Goal: Entertainment & Leisure: Consume media (video, audio)

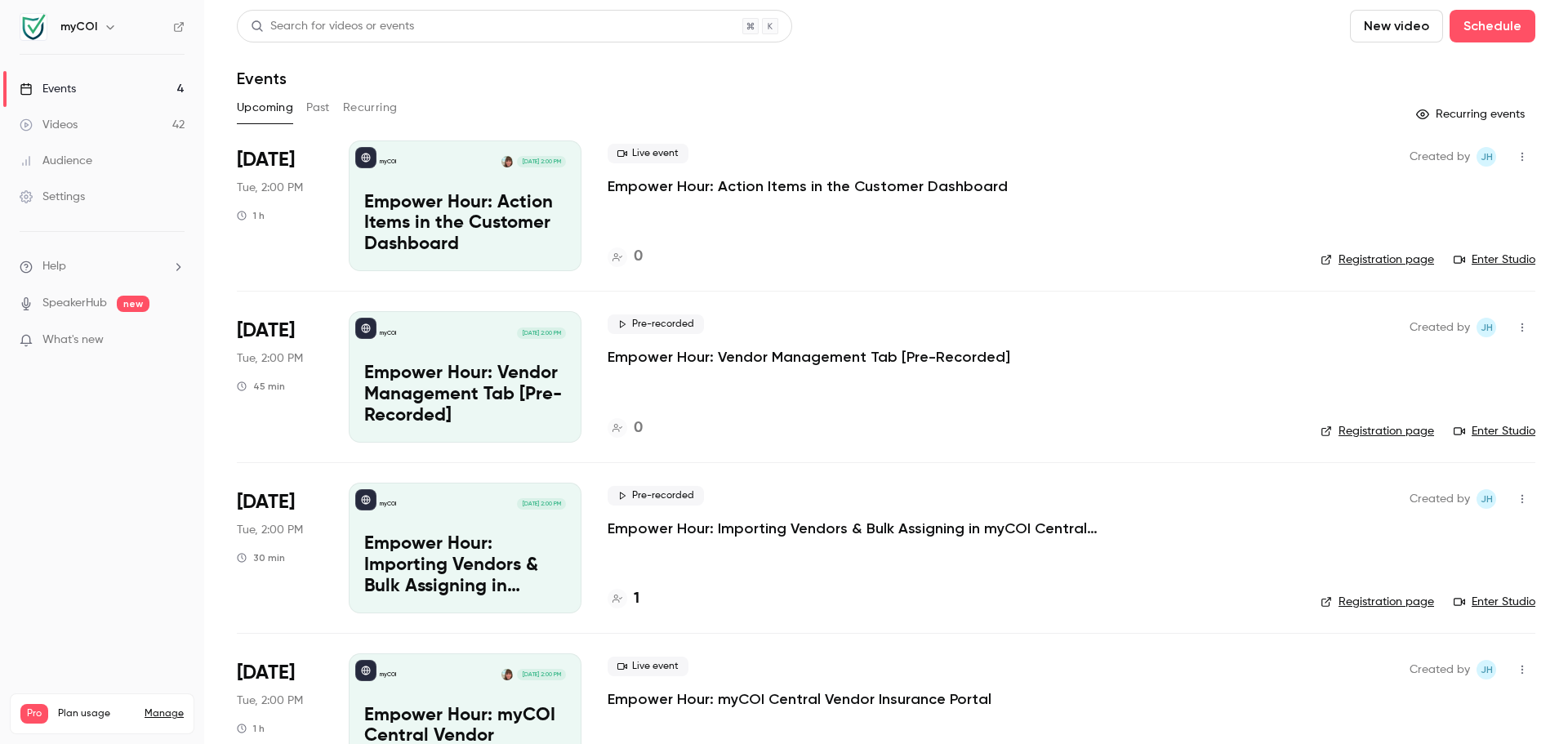
click at [66, 128] on div "Videos" at bounding box center [48, 125] width 58 height 16
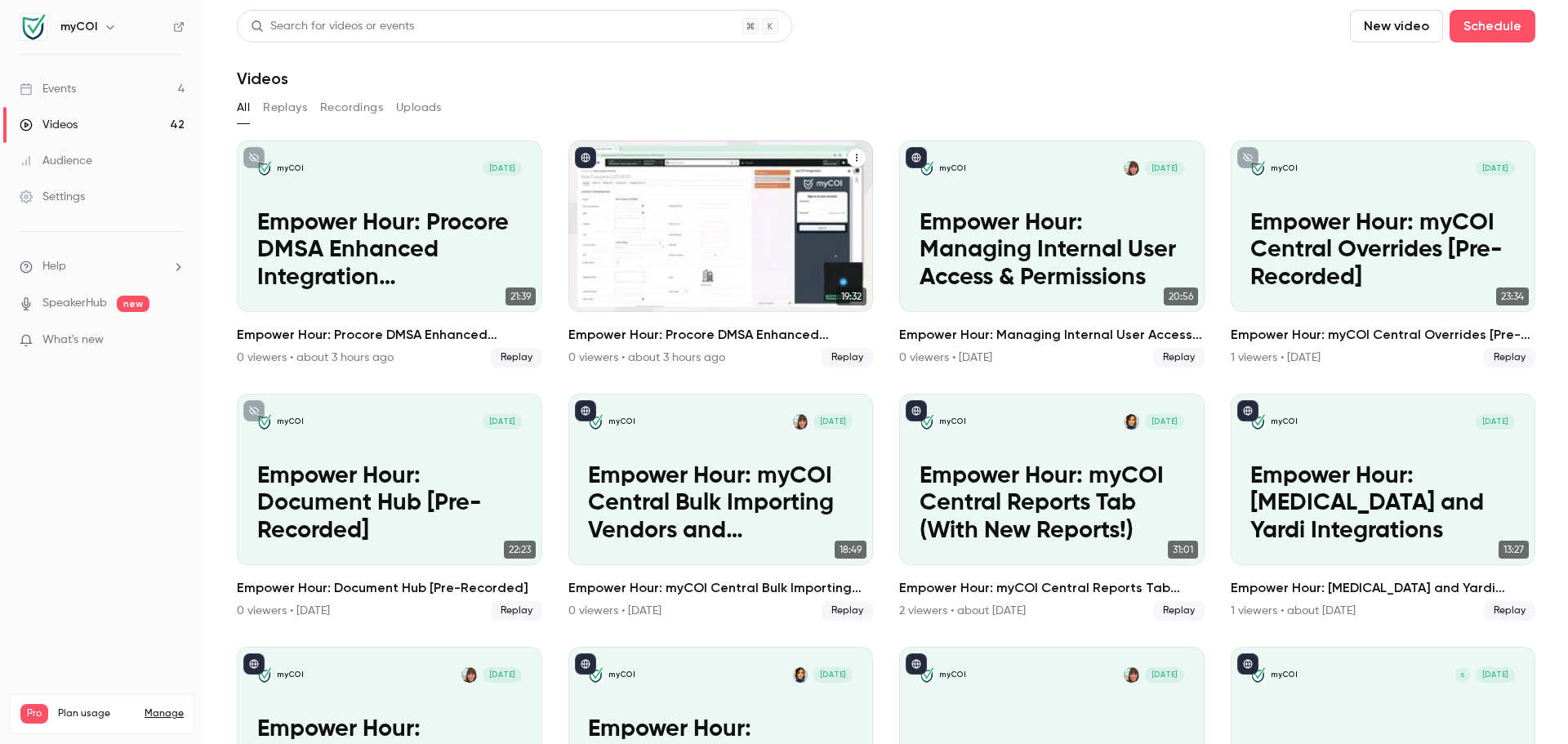
click at [706, 228] on p "Empower Hour: Procore DMSA Enhanced Integration (Commitment & Vendor Level) [Pr…" at bounding box center [720, 251] width 265 height 82
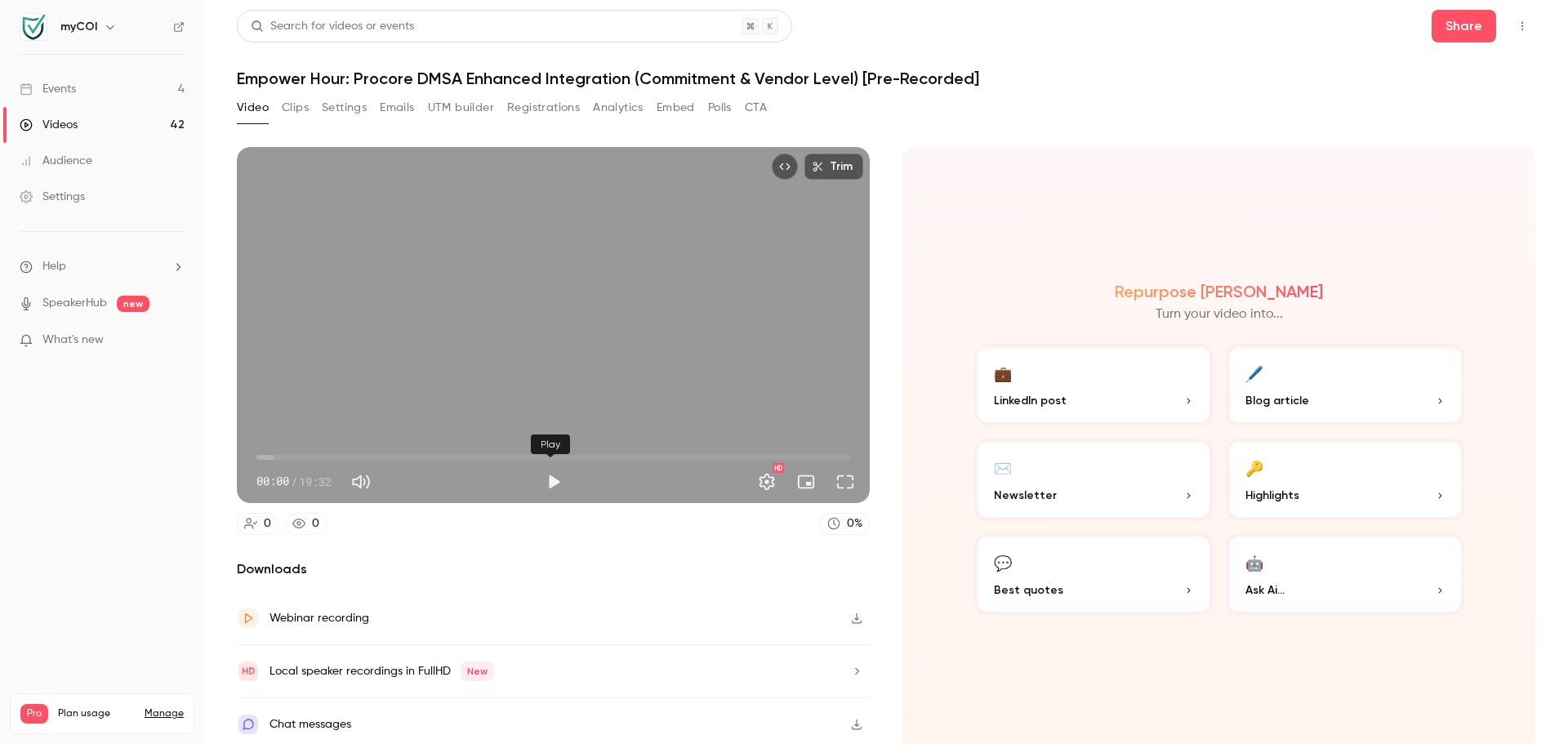
click at [549, 478] on button "Play" at bounding box center [554, 482] width 33 height 33
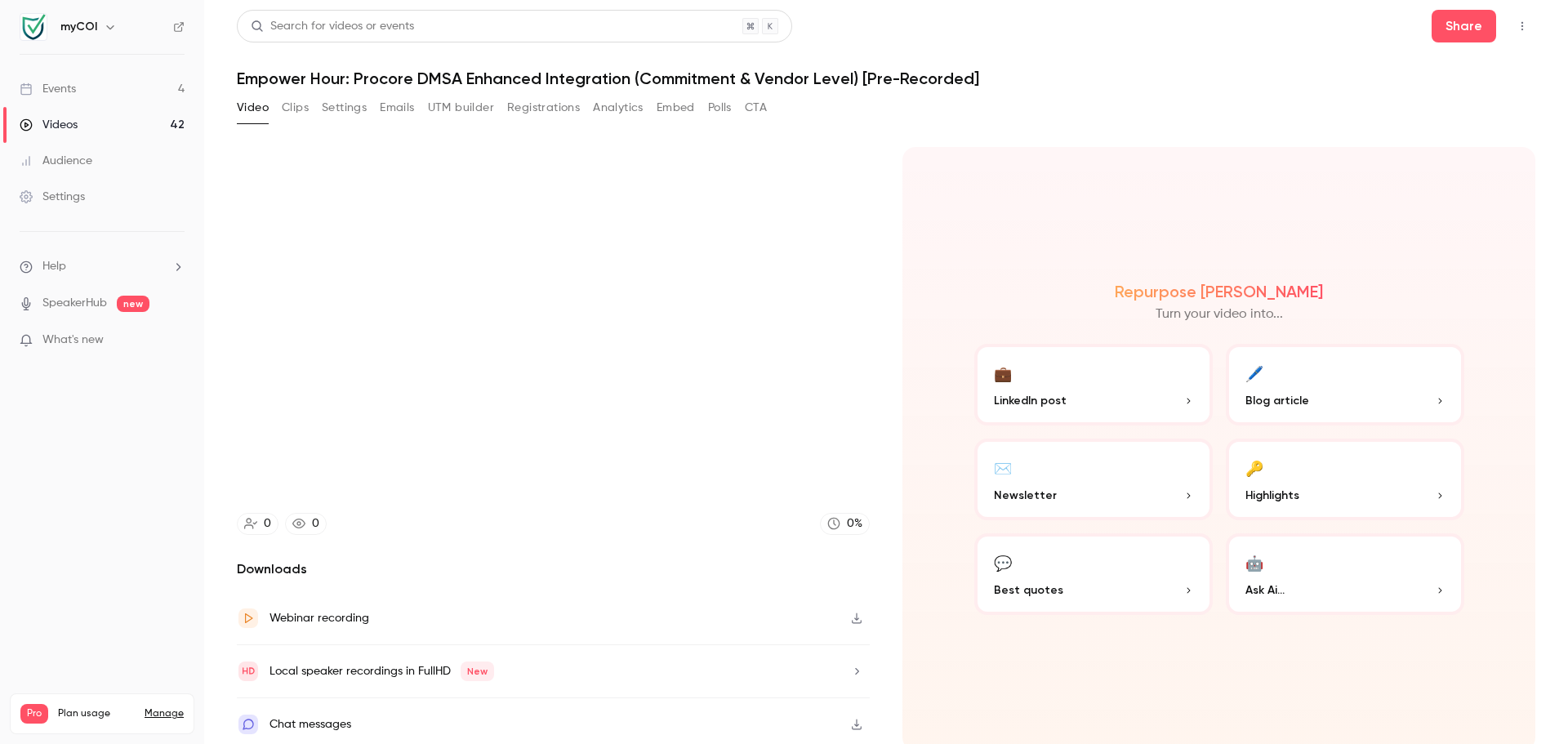
type input "***"
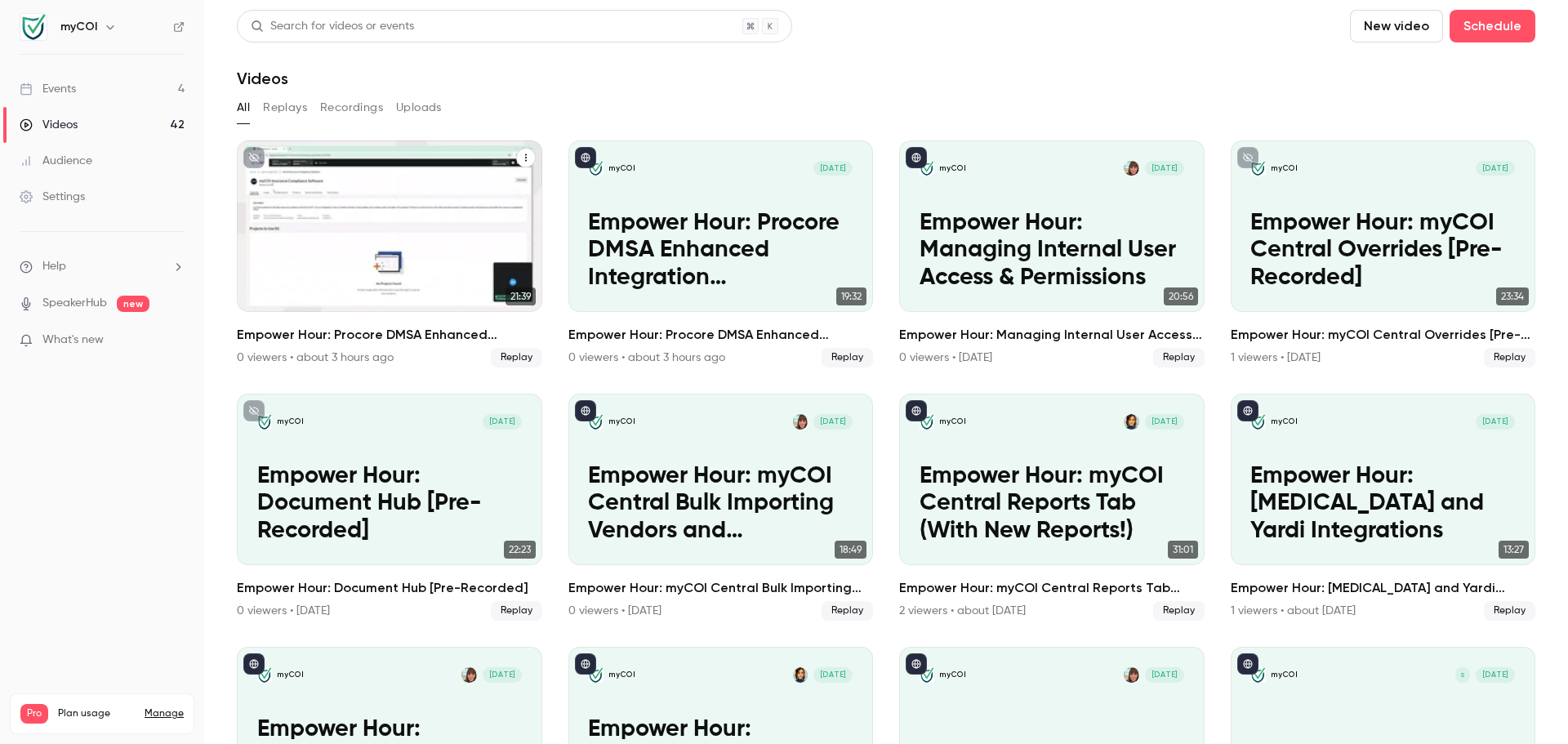
click at [521, 153] on icon "Empower Hour: Procore DMSA Enhanced Integration (Commitment & Vendor Level) [Pr…" at bounding box center [525, 157] width 10 height 10
click at [417, 282] on div "Delete" at bounding box center [457, 281] width 128 height 16
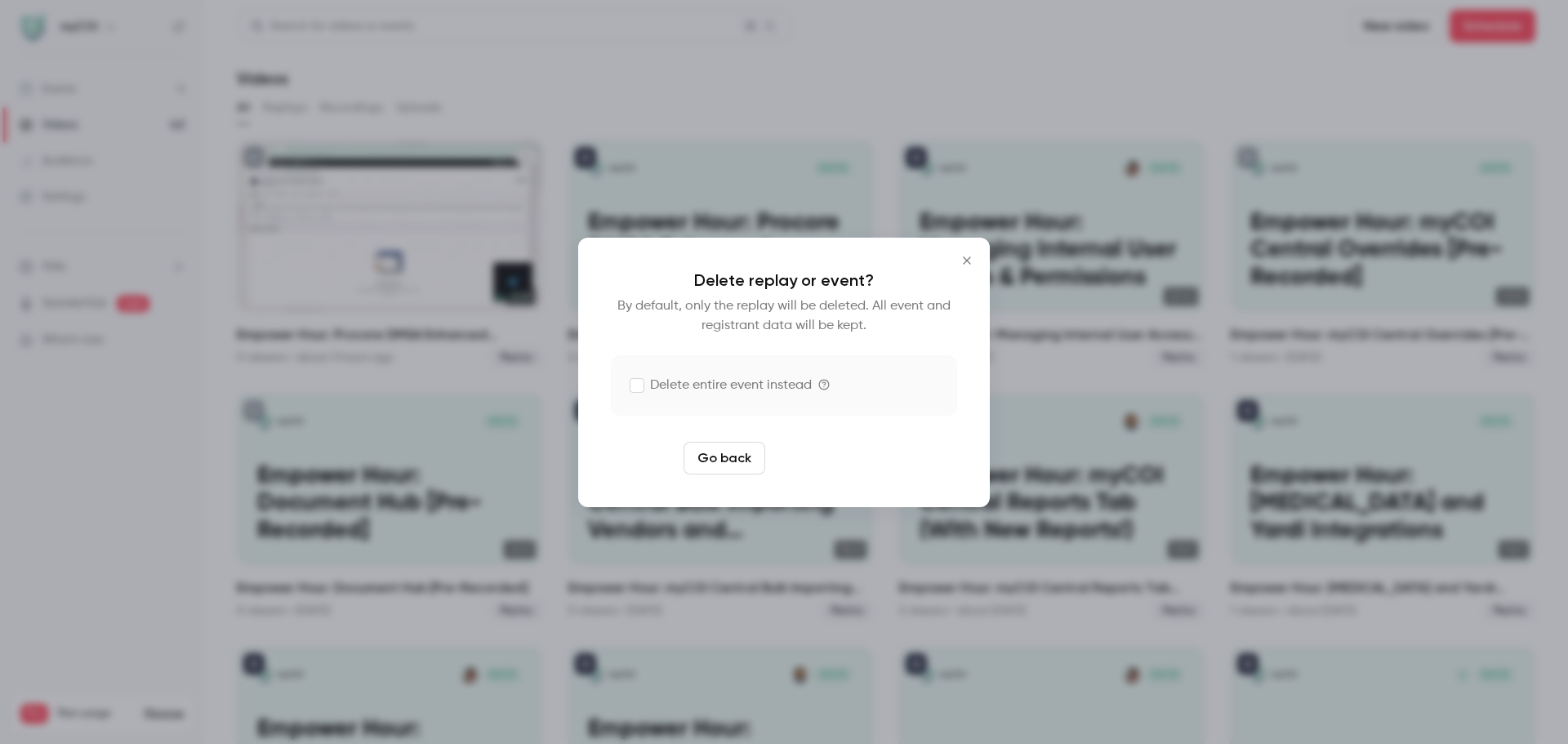
click at [823, 461] on button "Delete replay" at bounding box center [828, 458] width 113 height 33
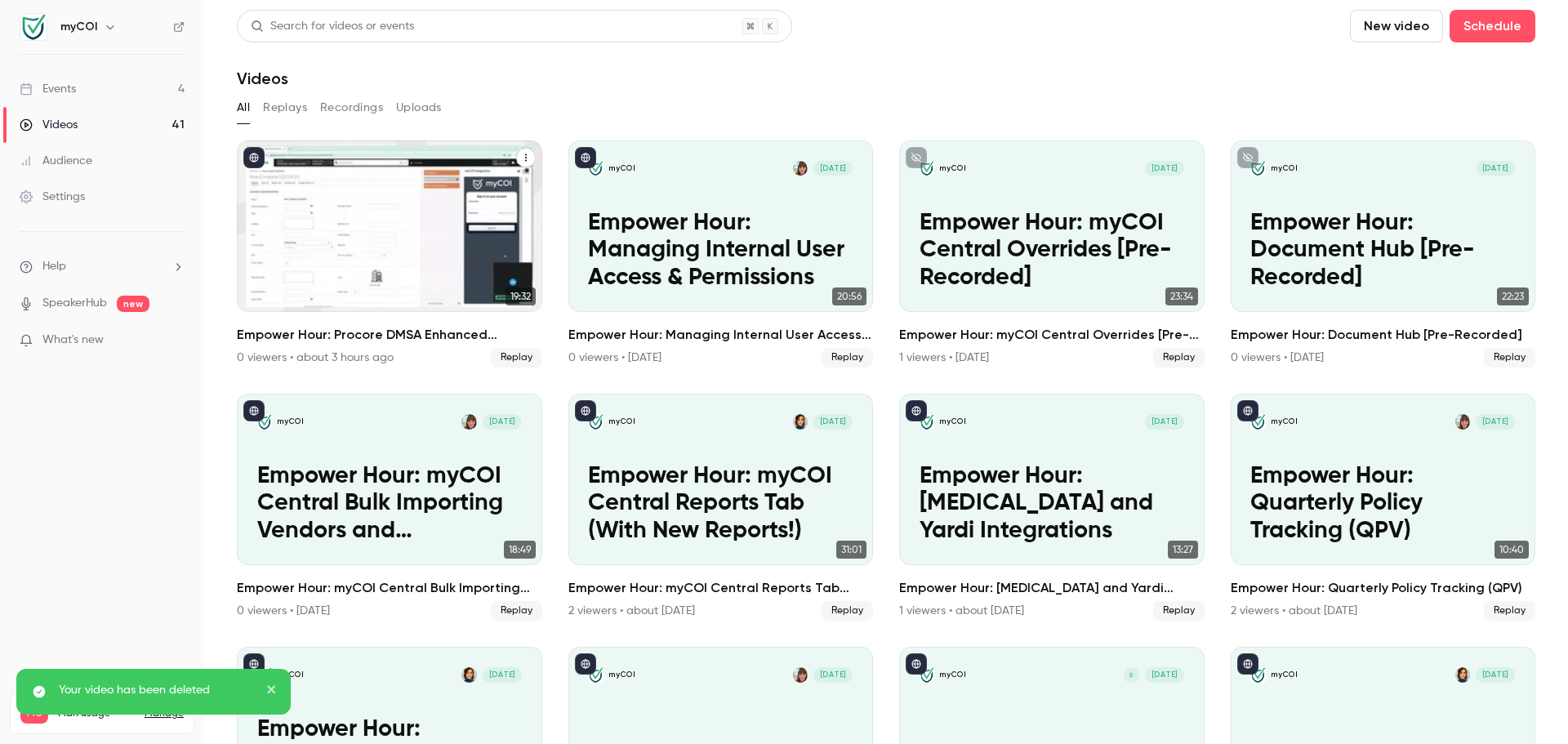
click at [255, 161] on icon "published" at bounding box center [254, 158] width 9 height 9
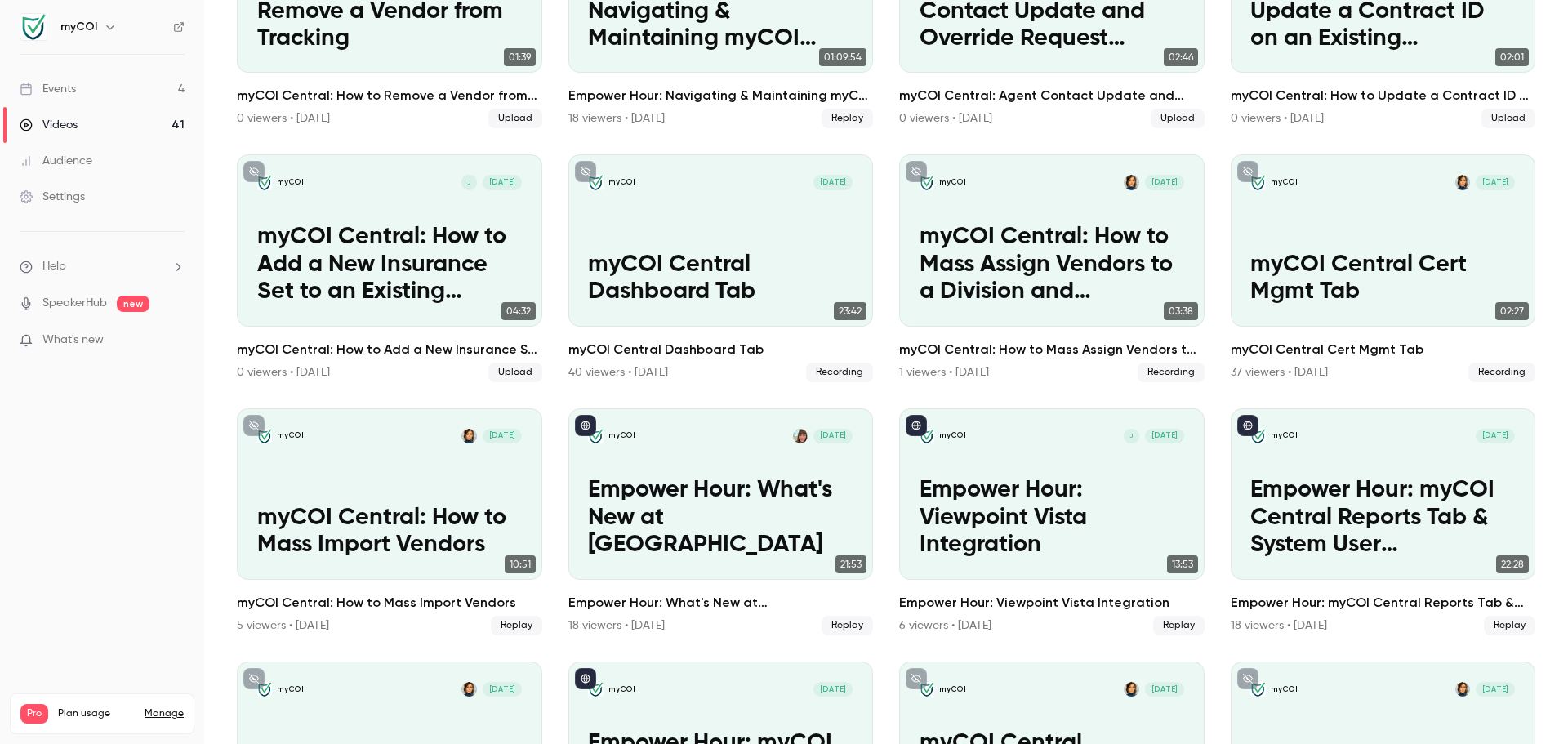
scroll to position [926, 0]
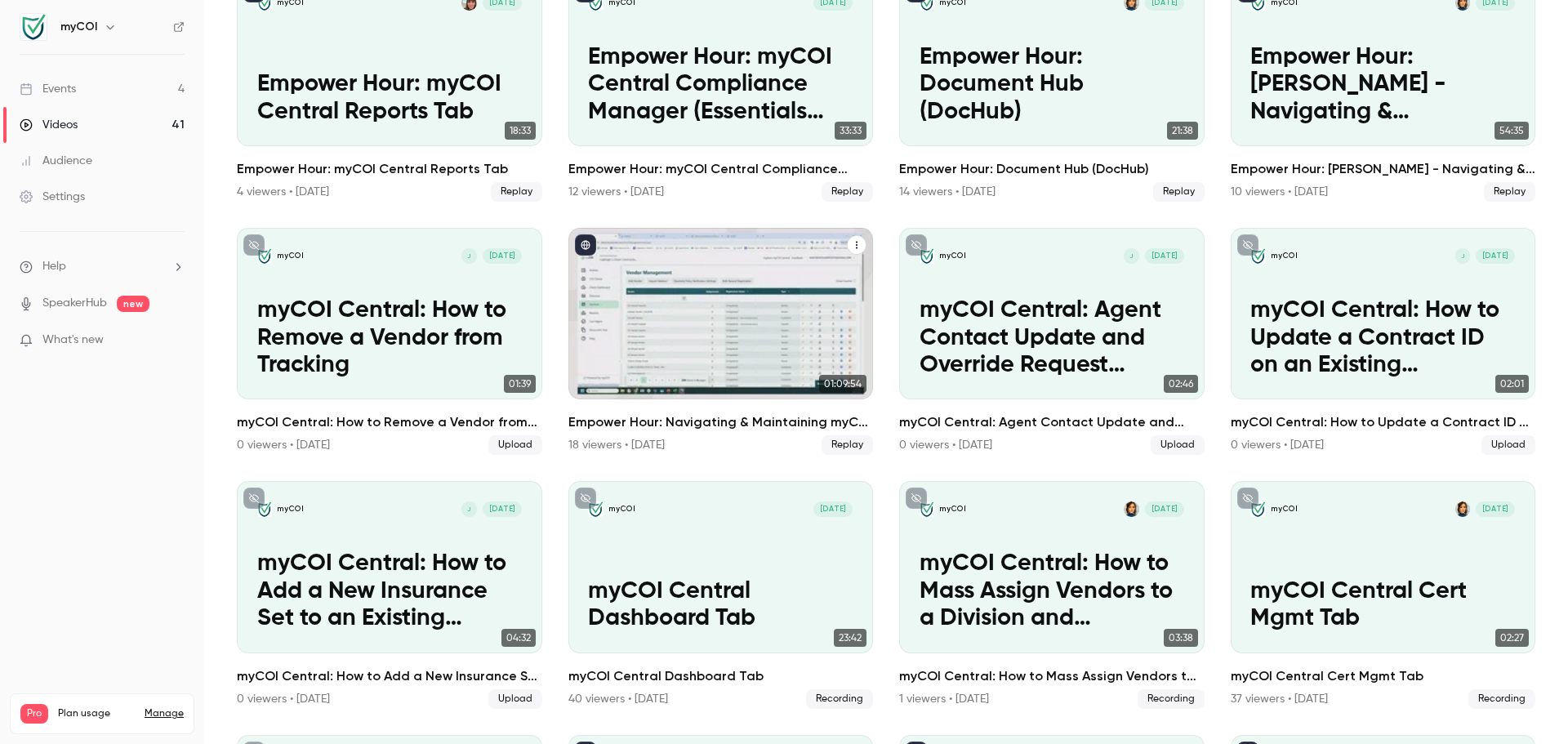
click at [785, 413] on h2 "Empower Hour: Navigating & Maintaining myCOI Central" at bounding box center [721, 422] width 306 height 20
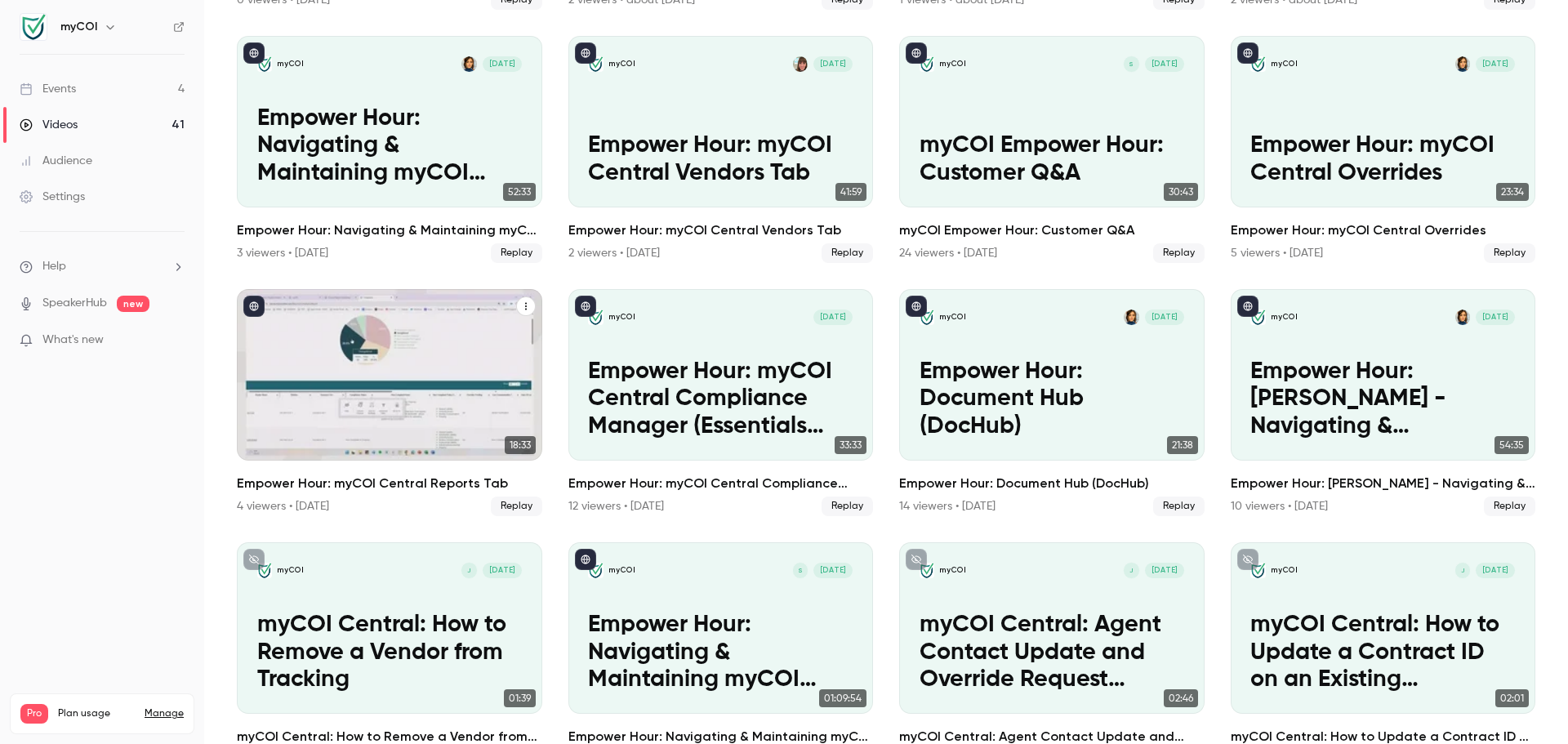
scroll to position [654, 0]
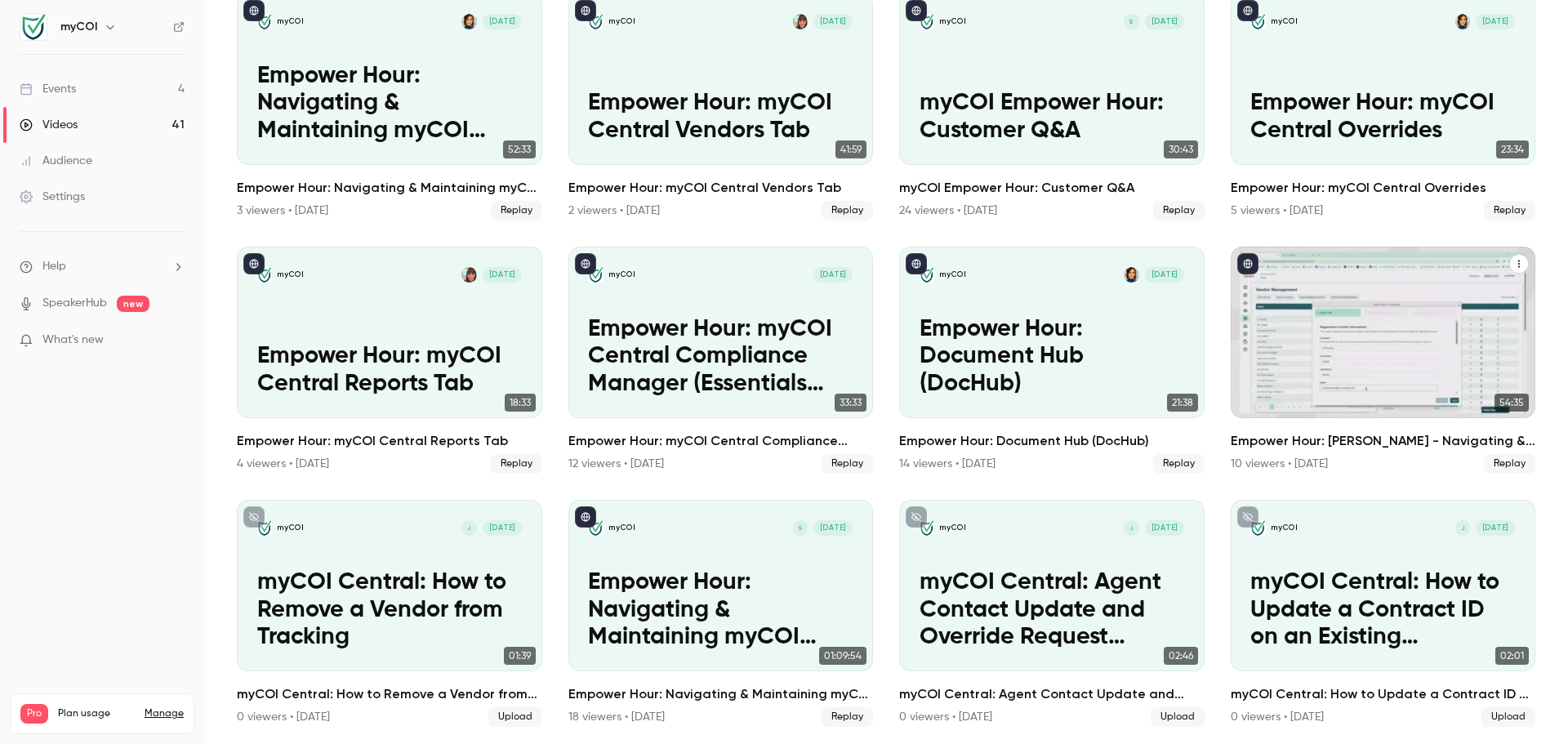
click at [1426, 433] on h2 "Empower Hour: [PERSON_NAME] - Navigating & Maintaining myCOI Central" at bounding box center [1383, 442] width 306 height 20
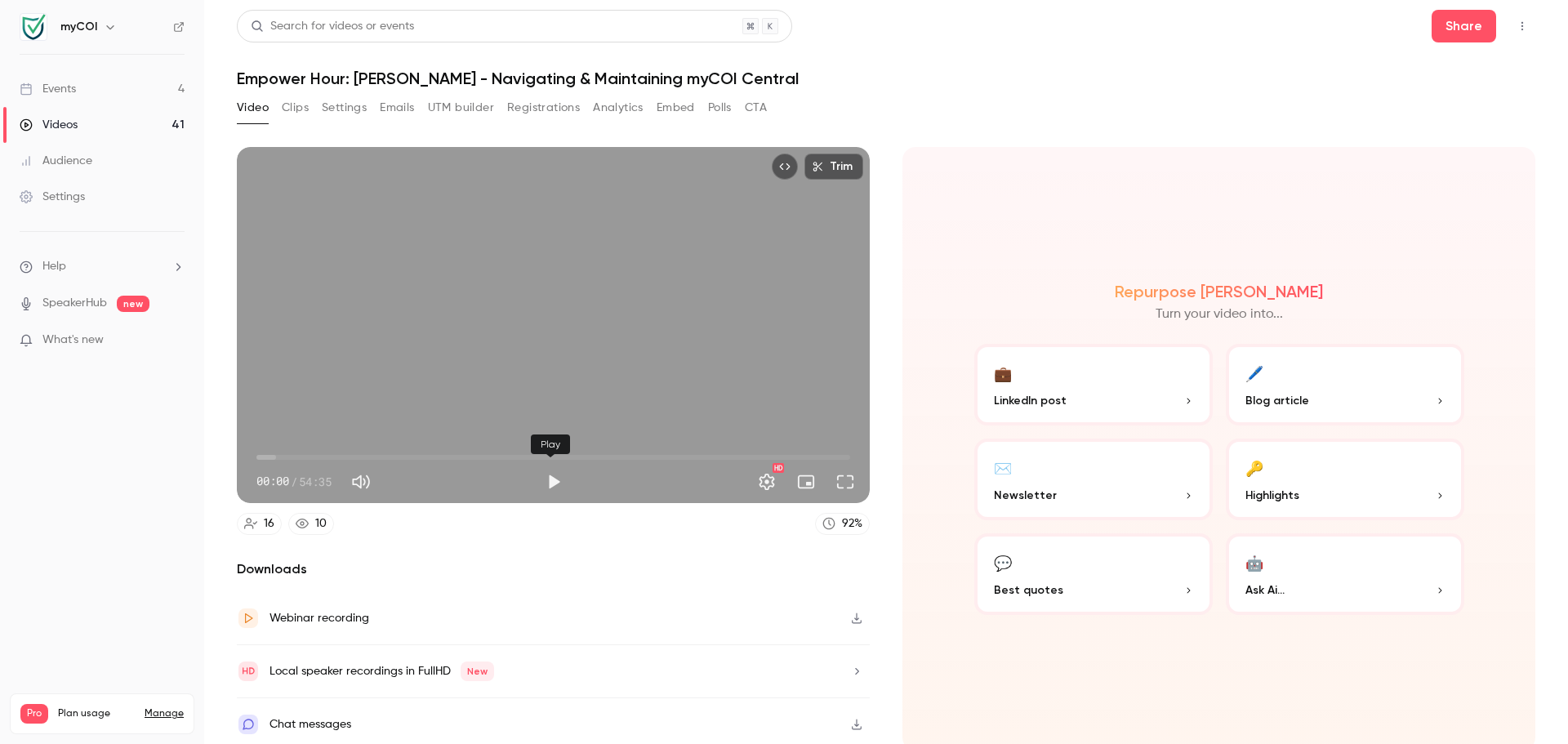
click at [542, 482] on button "Play" at bounding box center [554, 482] width 33 height 33
click at [545, 480] on button "Pause" at bounding box center [554, 482] width 33 height 33
type input "**"
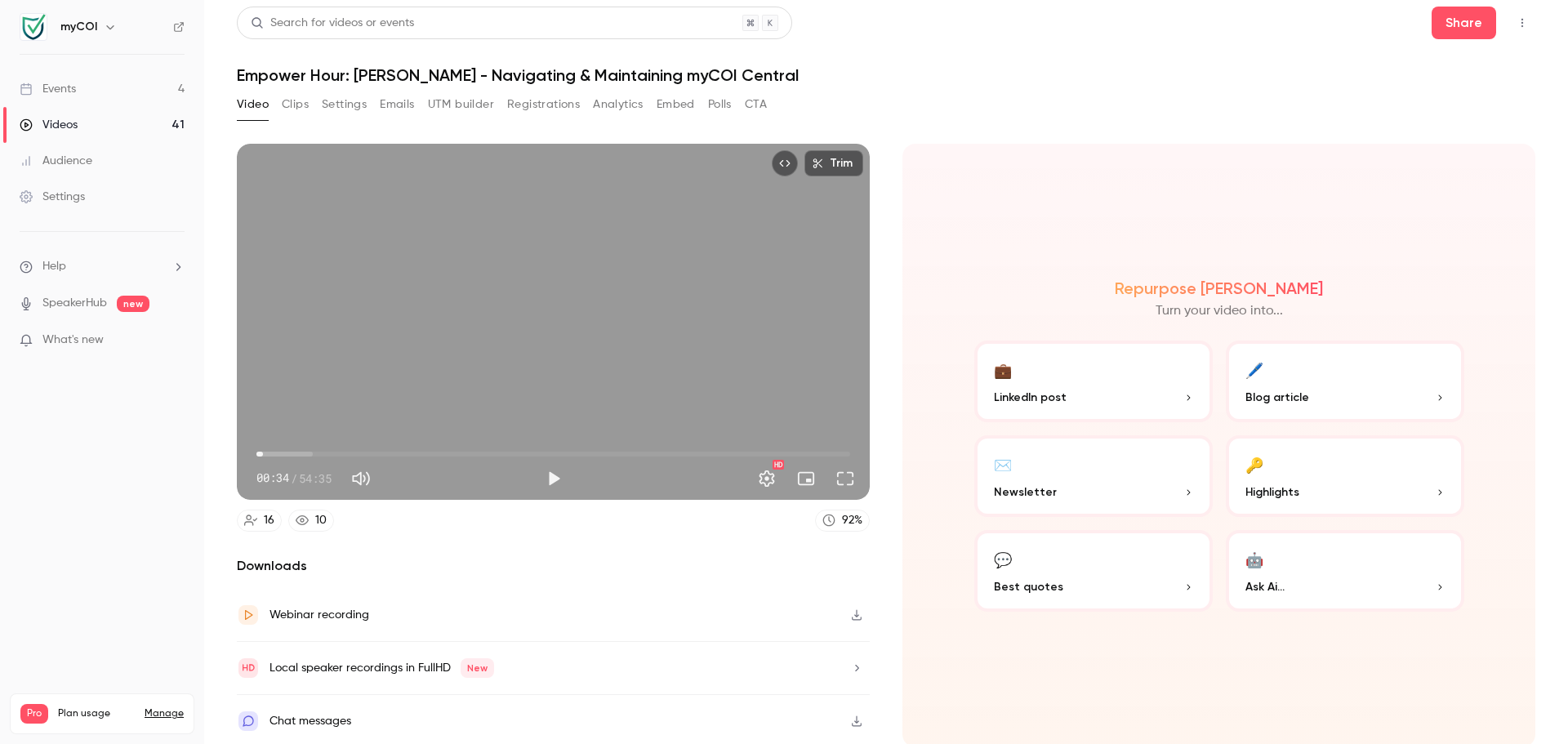
click at [301, 103] on button "Clips" at bounding box center [295, 104] width 27 height 26
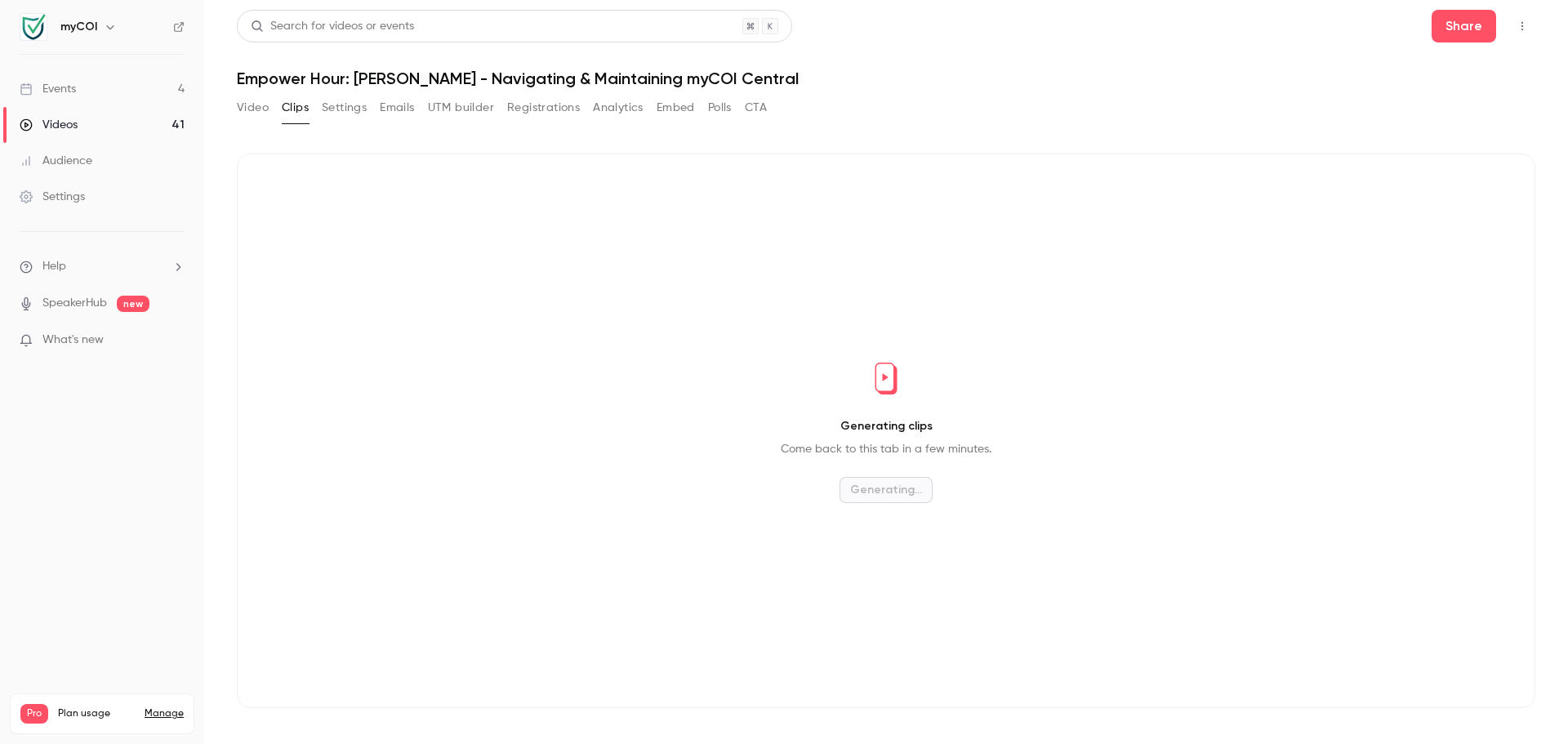
click at [261, 107] on button "Video" at bounding box center [253, 107] width 32 height 26
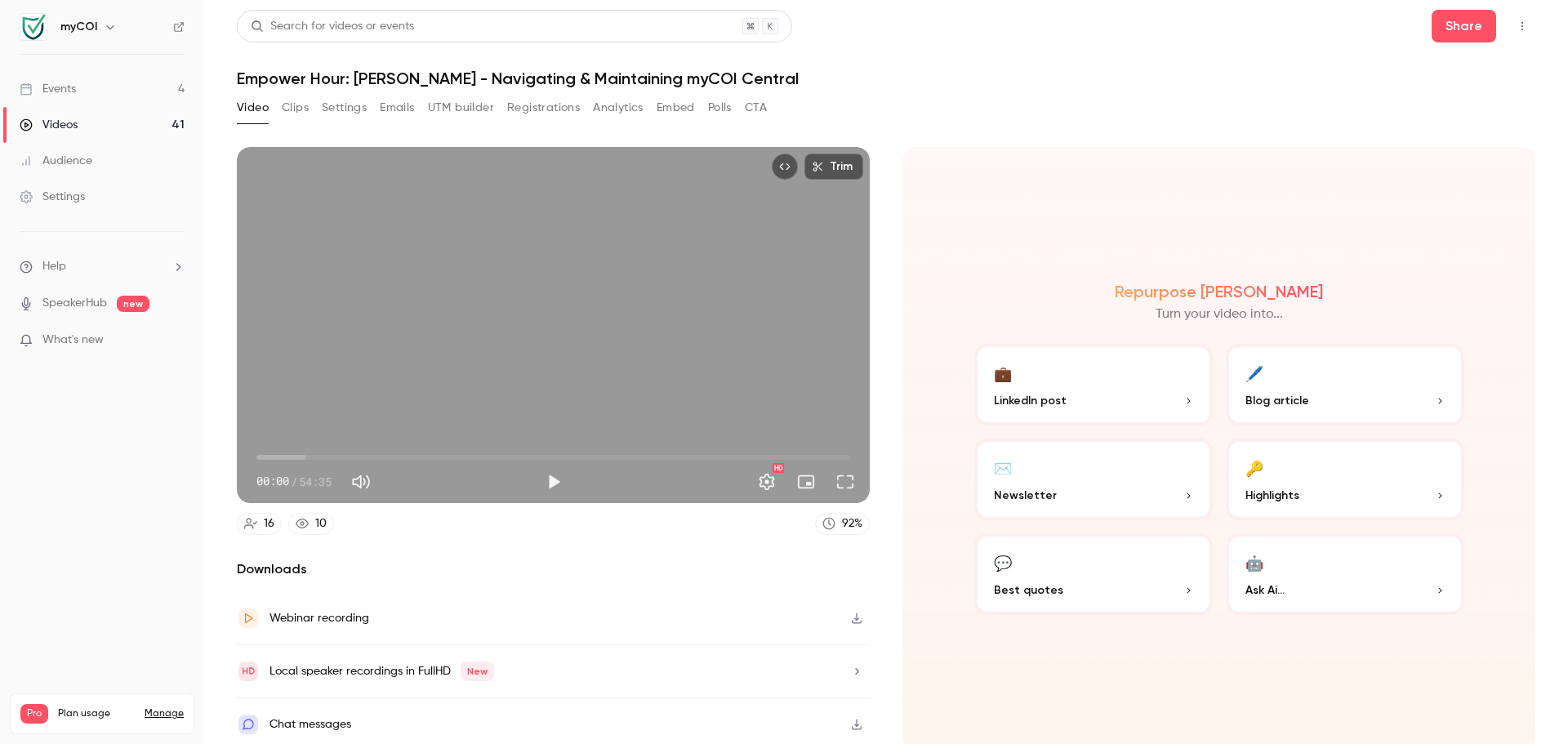
scroll to position [4, 0]
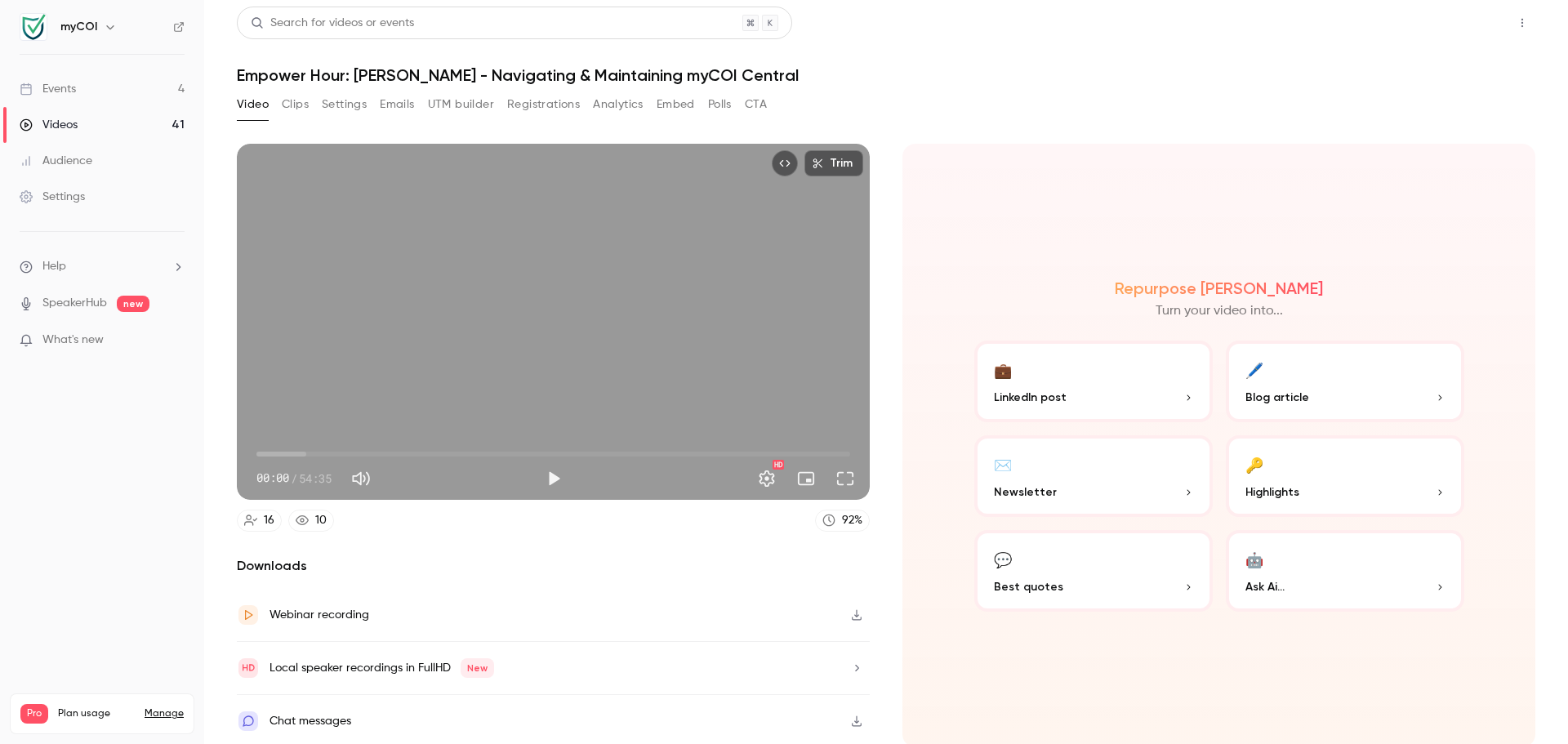
click at [1460, 21] on button "Share" at bounding box center [1464, 22] width 64 height 33
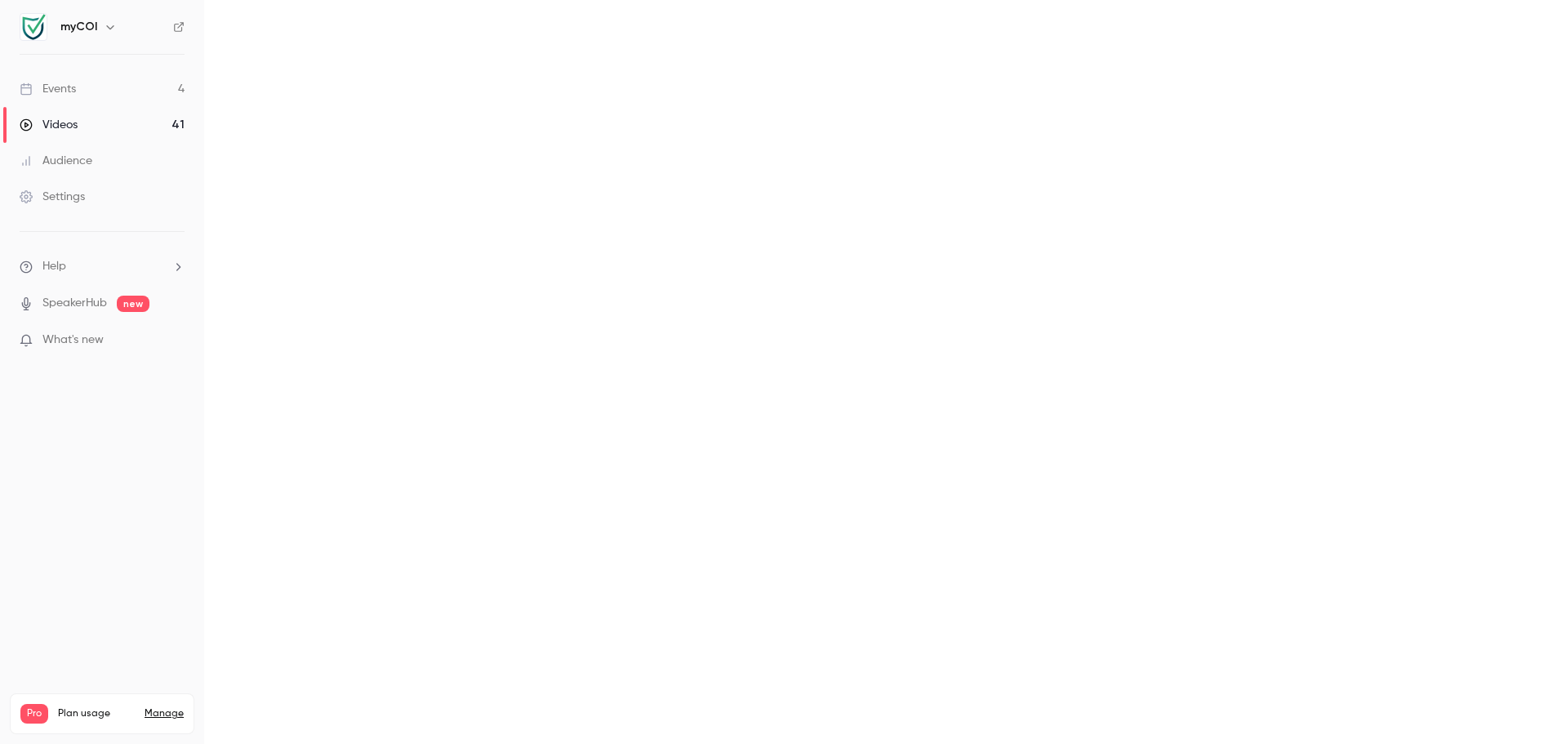
scroll to position [0, 0]
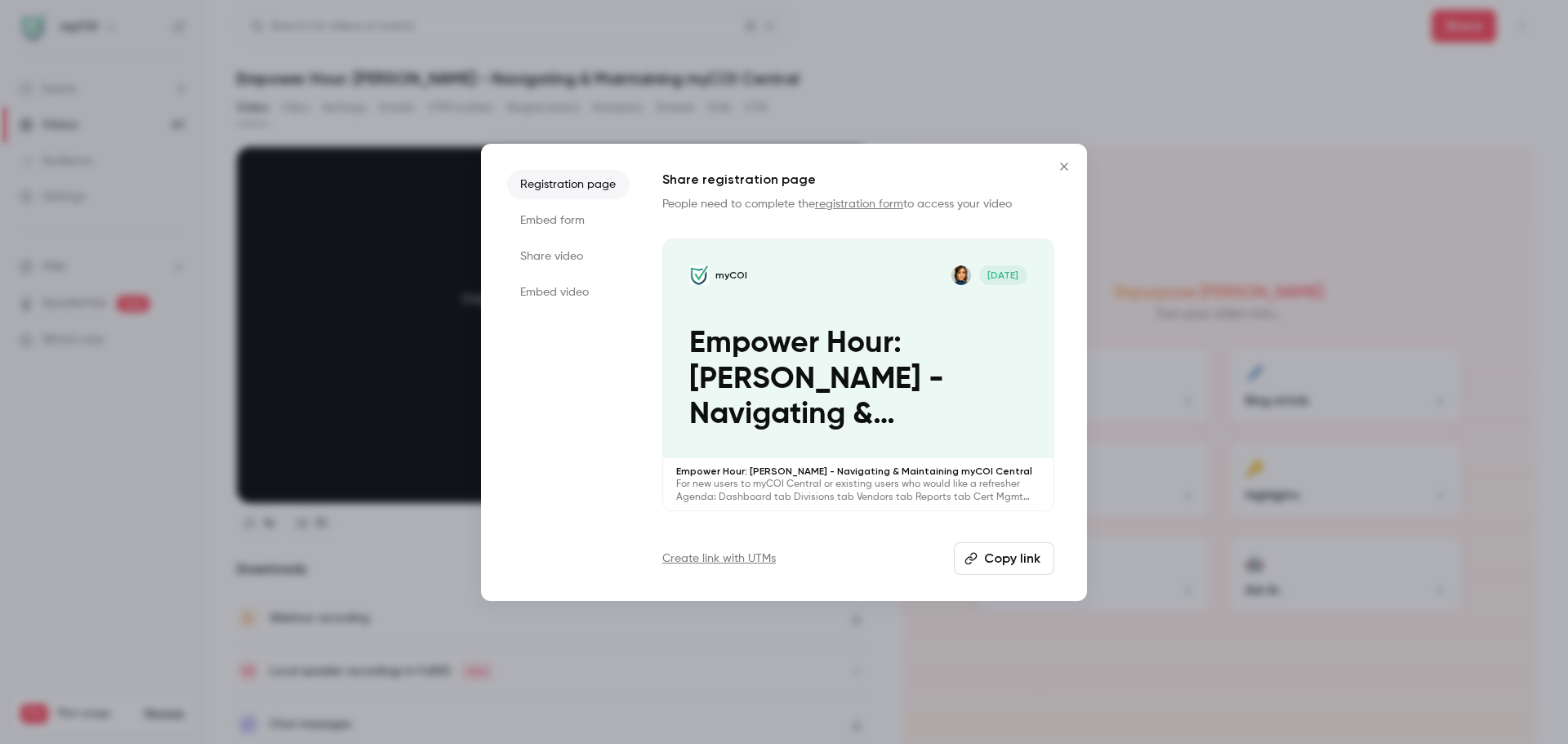
click at [1004, 562] on button "Copy link" at bounding box center [1004, 558] width 101 height 33
click at [1072, 165] on icon "Close" at bounding box center [1064, 167] width 20 height 13
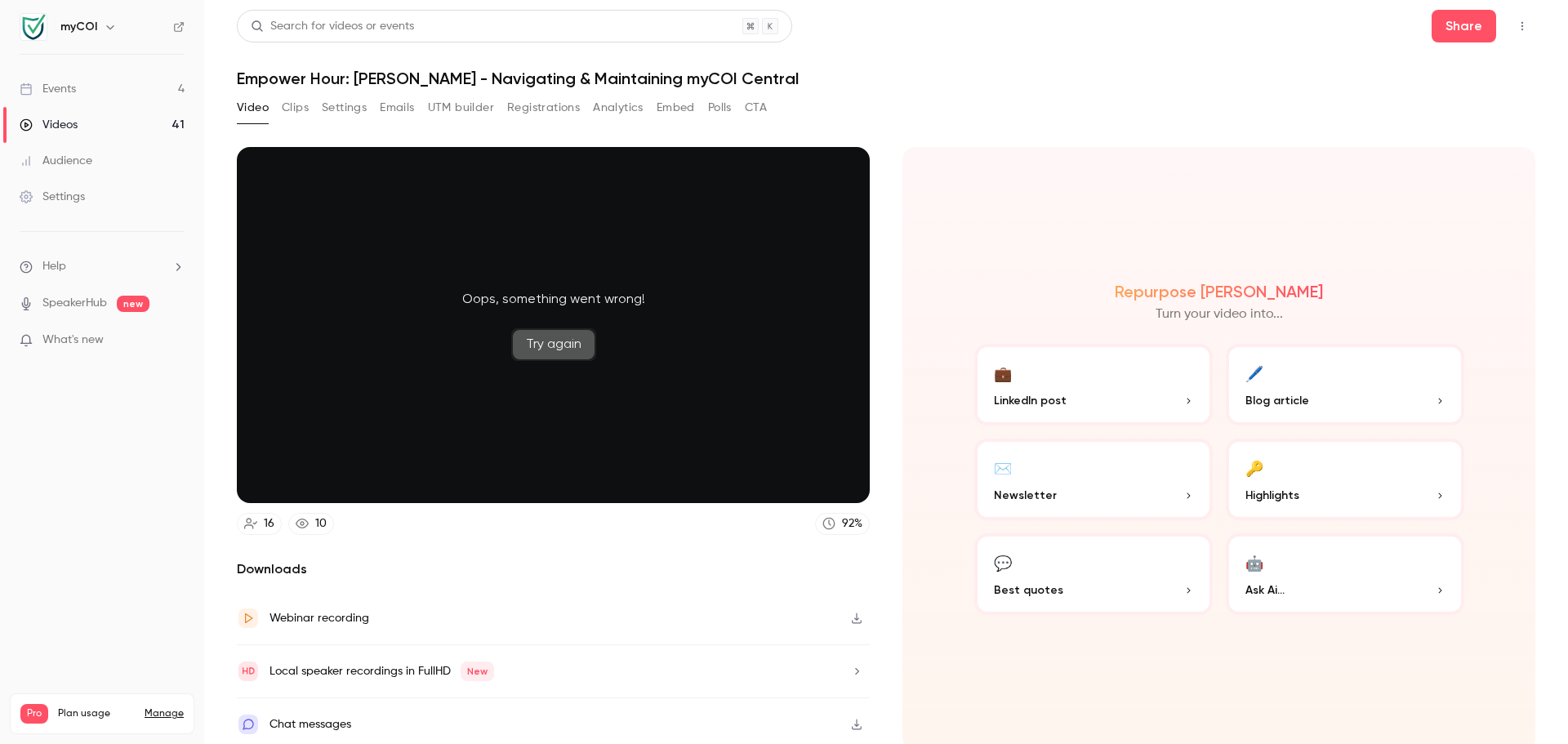
click at [557, 338] on button "Try again" at bounding box center [553, 344] width 85 height 33
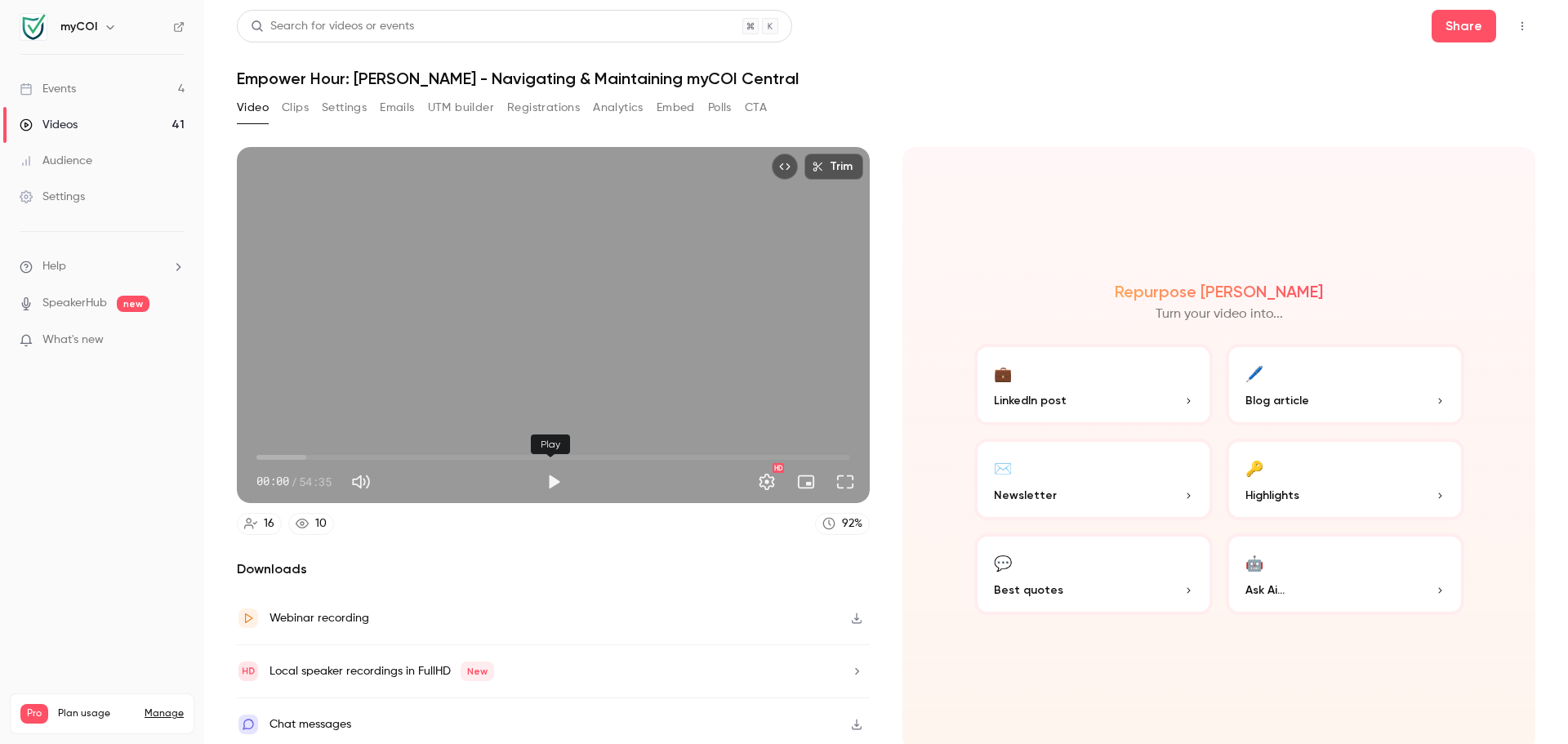
click at [542, 479] on button "Play" at bounding box center [554, 482] width 33 height 33
type input "******"
